Goal: Task Accomplishment & Management: Complete application form

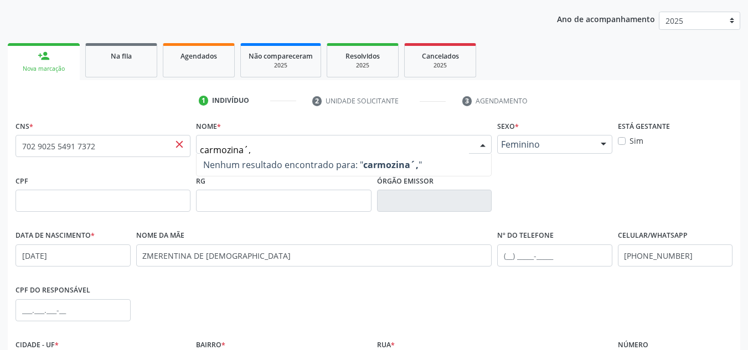
scroll to position [84, 0]
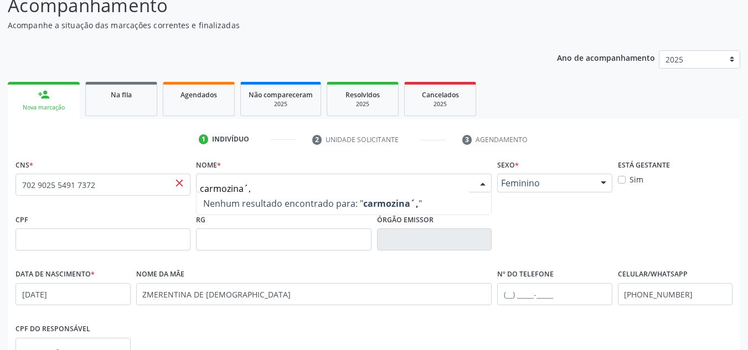
click at [284, 189] on input "carmozina´," at bounding box center [334, 189] width 269 height 22
type input "c"
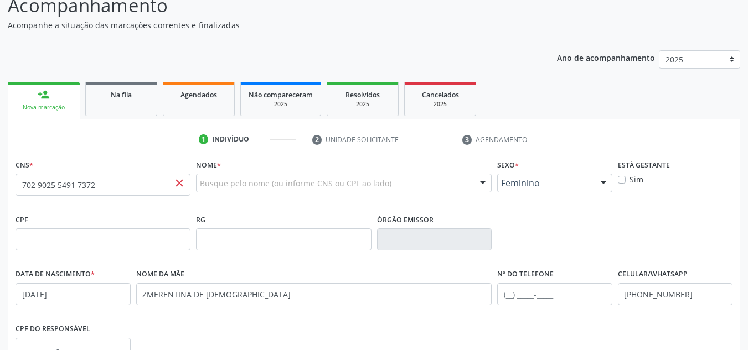
drag, startPoint x: 179, startPoint y: 183, endPoint x: 185, endPoint y: 188, distance: 8.3
click at [179, 184] on span "close" at bounding box center [179, 183] width 12 height 12
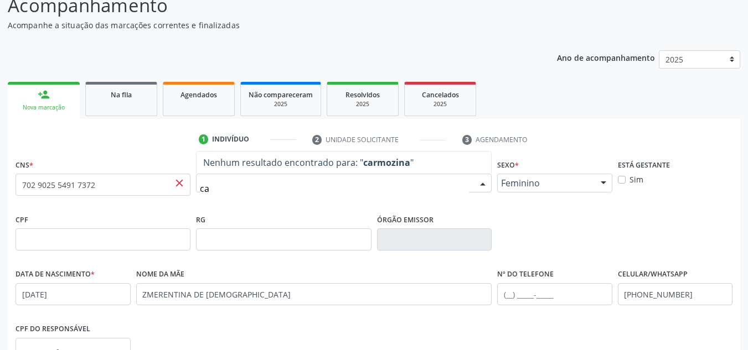
type input "c"
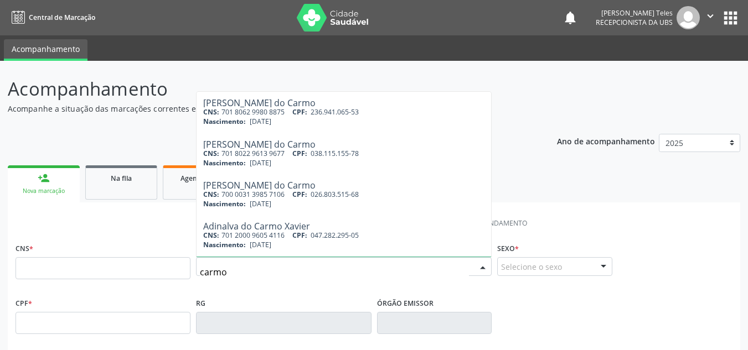
click at [255, 271] on input "carmo" at bounding box center [334, 272] width 269 height 22
type input "carmozina"
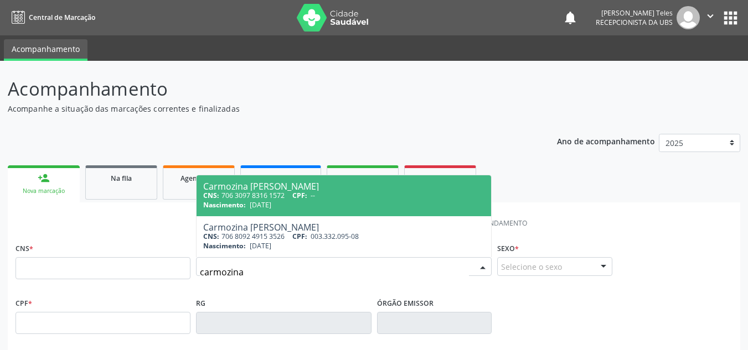
click at [322, 202] on div "Nascimento: [DATE]" at bounding box center [343, 204] width 281 height 9
type input "706 3097 8316 1572"
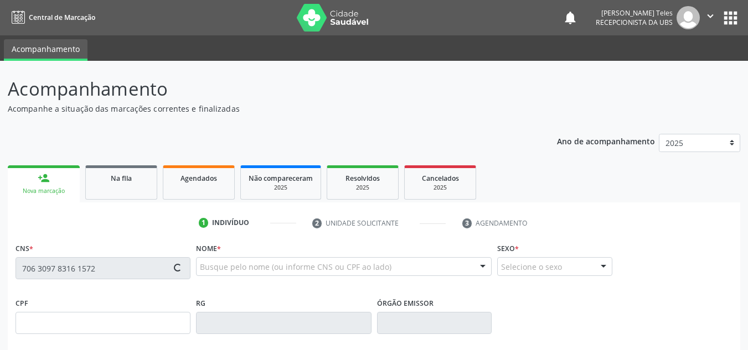
type input "[DATE]"
type input "Carmozina [PERSON_NAME]"
type input "[PHONE_NUMBER]"
type input "148"
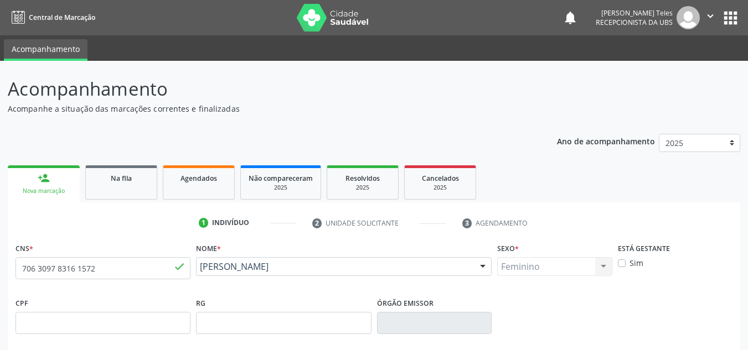
click at [478, 260] on div at bounding box center [482, 267] width 17 height 19
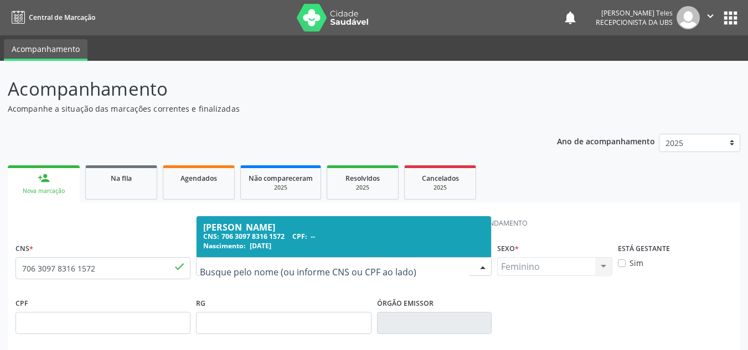
click at [512, 100] on p "Acompanhamento" at bounding box center [264, 89] width 513 height 28
